Goal: Task Accomplishment & Management: Use online tool/utility

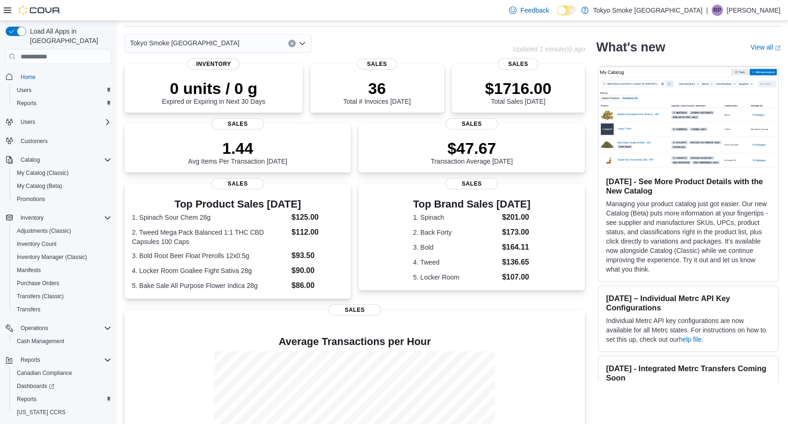
scroll to position [115, 0]
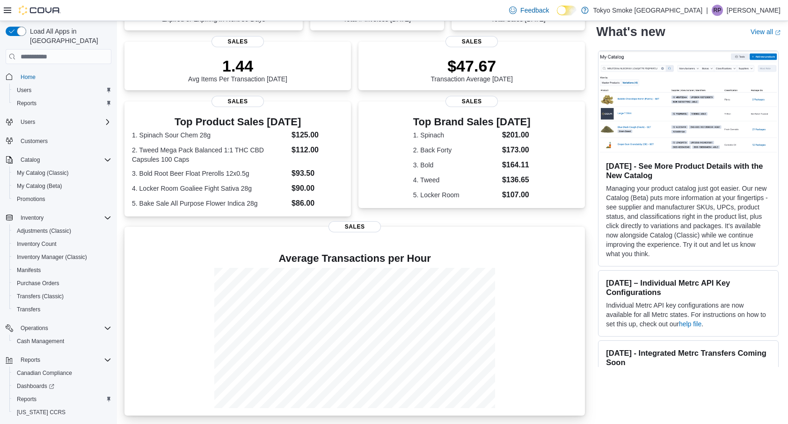
click at [176, 258] on h4 "Average Transactions per Hour" at bounding box center [354, 258] width 445 height 11
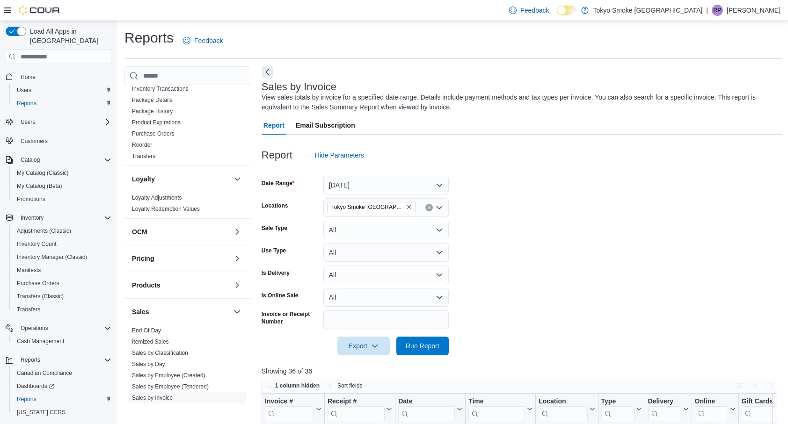
scroll to position [383, 0]
click at [140, 332] on link "End Of Day" at bounding box center [146, 330] width 29 height 7
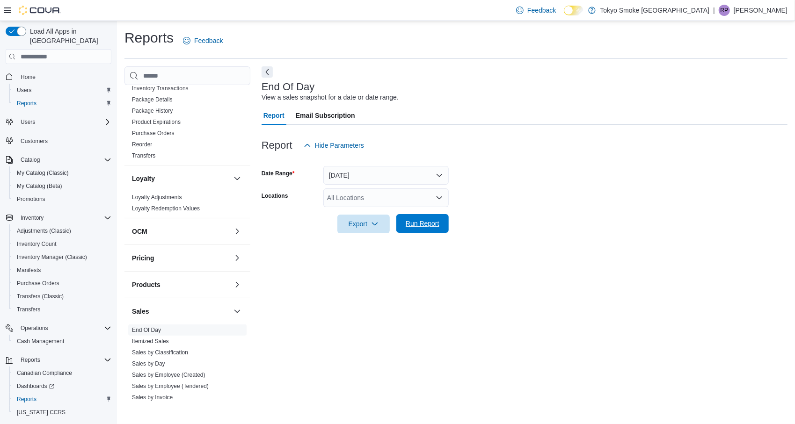
click at [409, 231] on span "Run Report" at bounding box center [422, 223] width 41 height 19
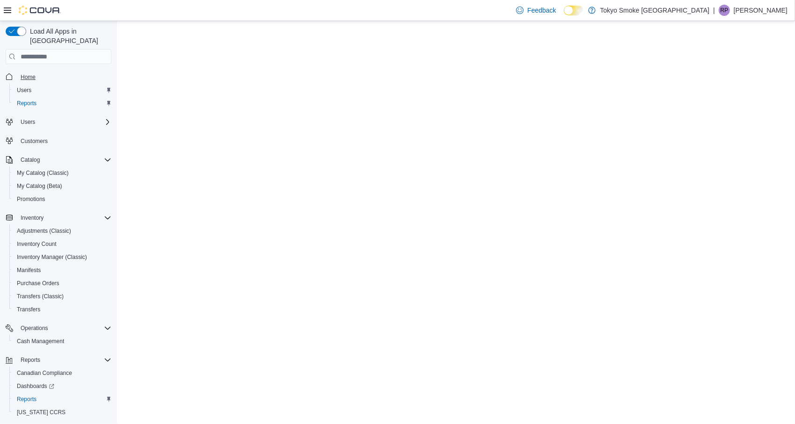
click at [28, 73] on span "Home" at bounding box center [28, 76] width 15 height 7
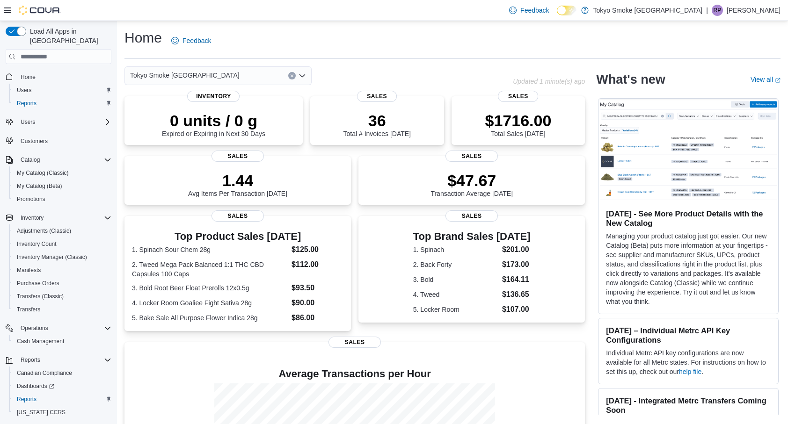
click at [222, 78] on div "Tokyo Smoke [GEOGRAPHIC_DATA]" at bounding box center [217, 75] width 187 height 19
click at [725, 83] on div "What's new" at bounding box center [667, 79] width 143 height 15
click at [324, 129] on div "36 Total # Invoices Today" at bounding box center [377, 122] width 119 height 30
